Goal: Information Seeking & Learning: Learn about a topic

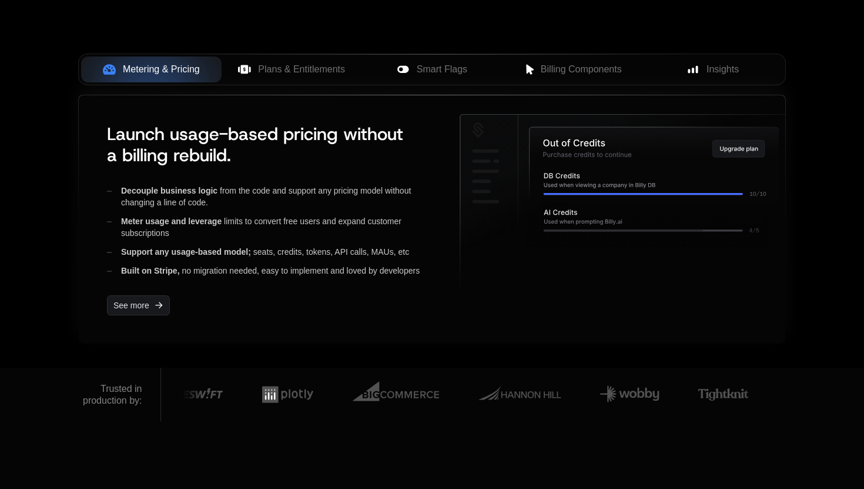
scroll to position [492, 0]
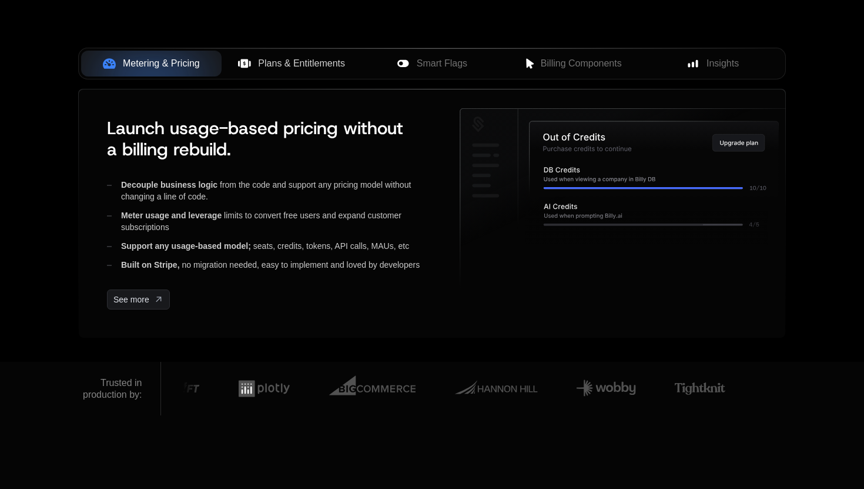
click at [326, 61] on span "Plans & Entitlements" at bounding box center [301, 63] width 87 height 14
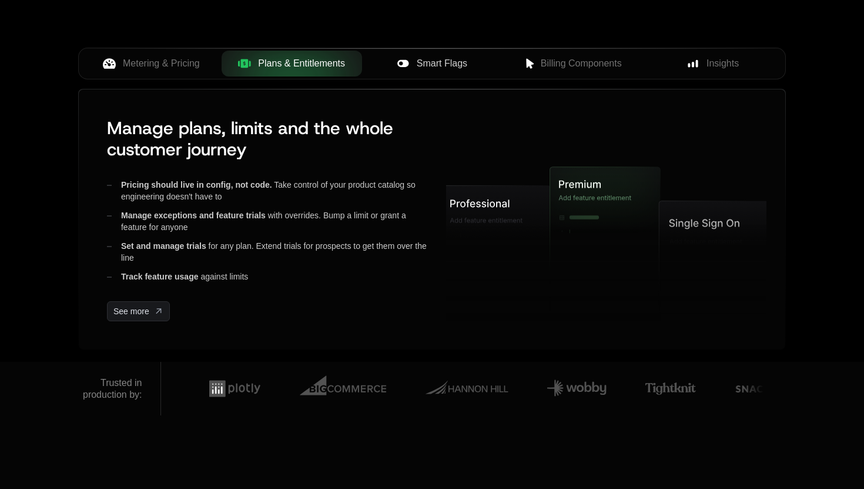
click at [440, 69] on span "Smart Flags" at bounding box center [442, 63] width 51 height 14
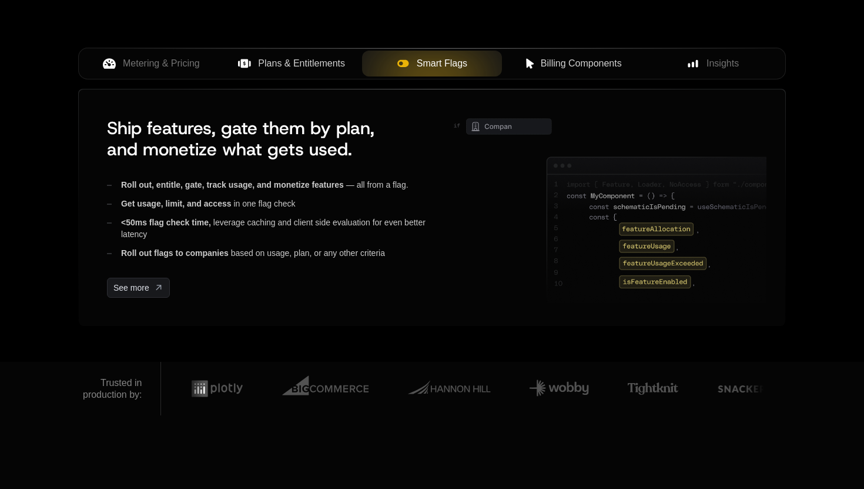
click at [551, 61] on span "Billing Components" at bounding box center [581, 63] width 81 height 14
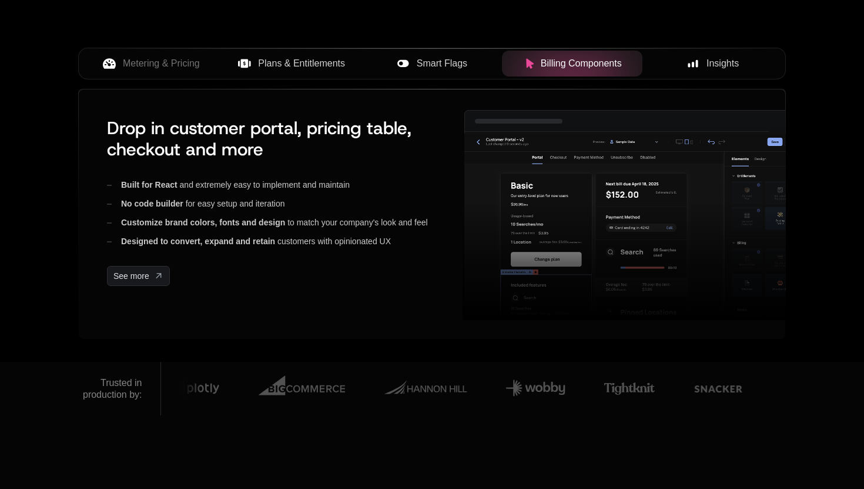
click at [722, 55] on button "Insights" at bounding box center [713, 64] width 141 height 26
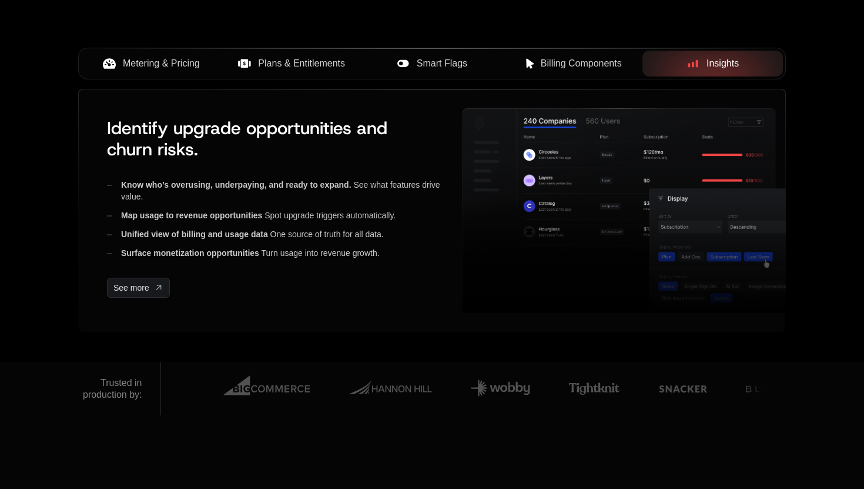
click at [171, 59] on span "Metering & Pricing" at bounding box center [161, 63] width 77 height 14
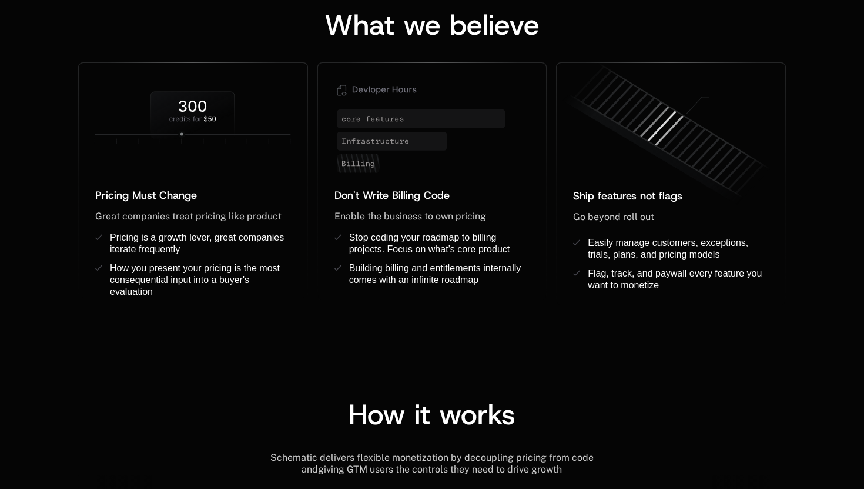
scroll to position [725, 0]
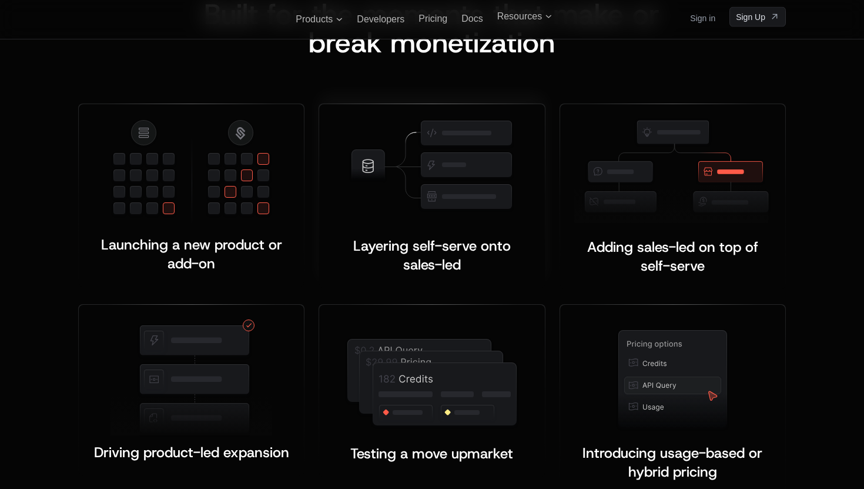
click at [389, 223] on div "Layering self-serve onto sales-led ﻿ ﻿" at bounding box center [431, 243] width 197 height 61
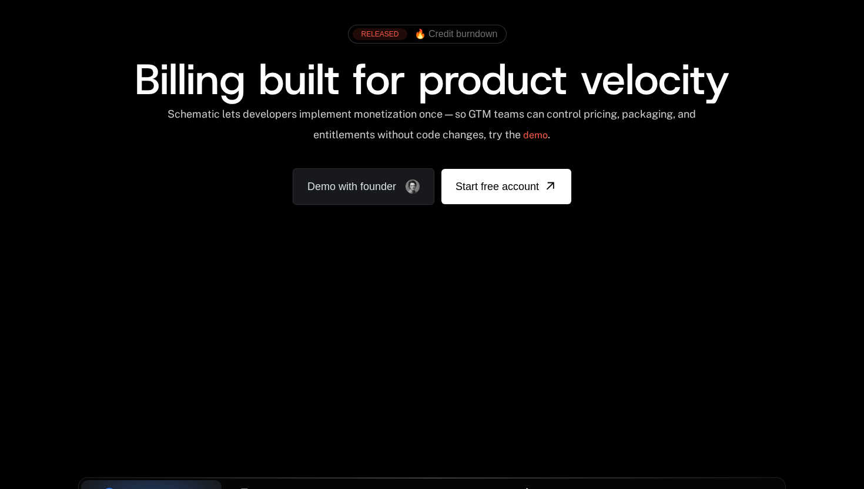
scroll to position [0, 0]
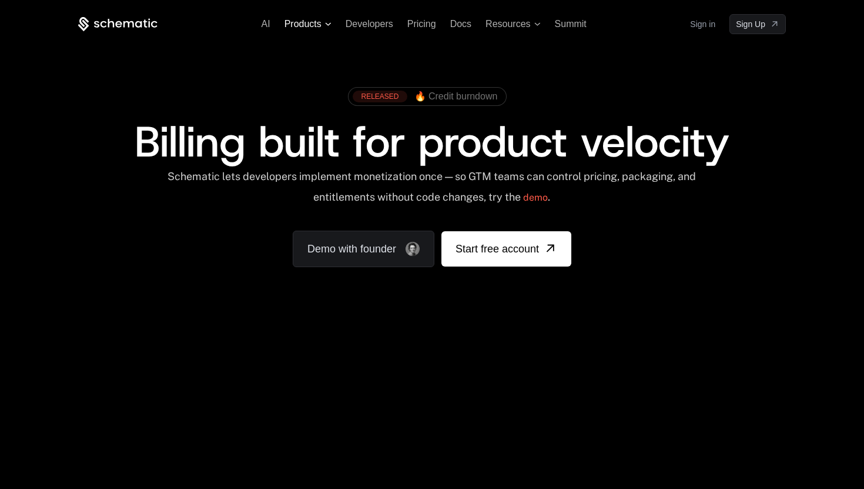
click at [301, 24] on span "Products" at bounding box center [303, 24] width 37 height 11
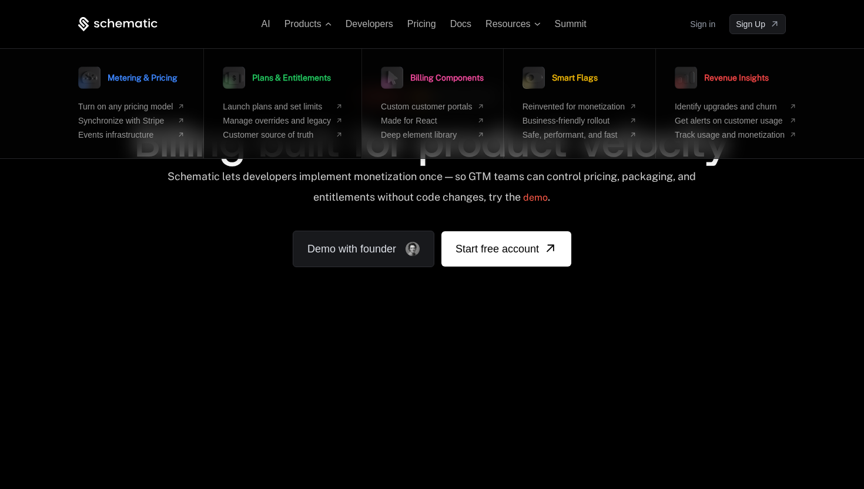
click at [278, 77] on span "Plans & Entitlements" at bounding box center [291, 78] width 79 height 8
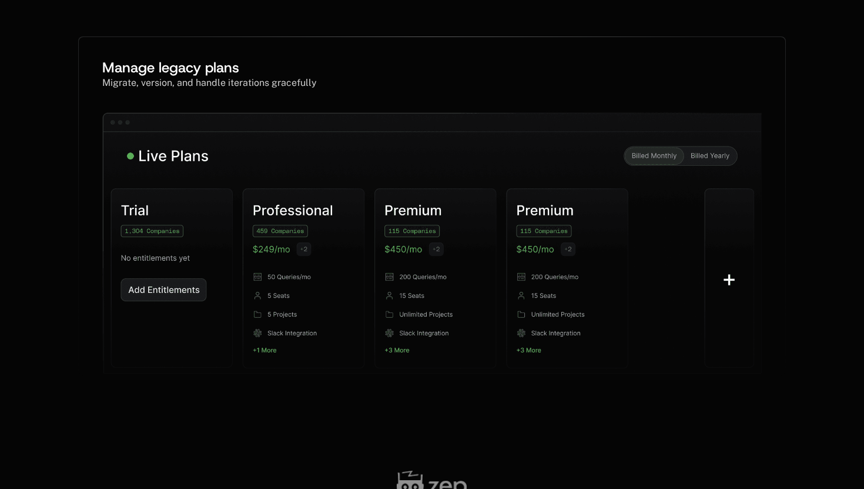
scroll to position [166, 0]
